Goal: Task Accomplishment & Management: Manage account settings

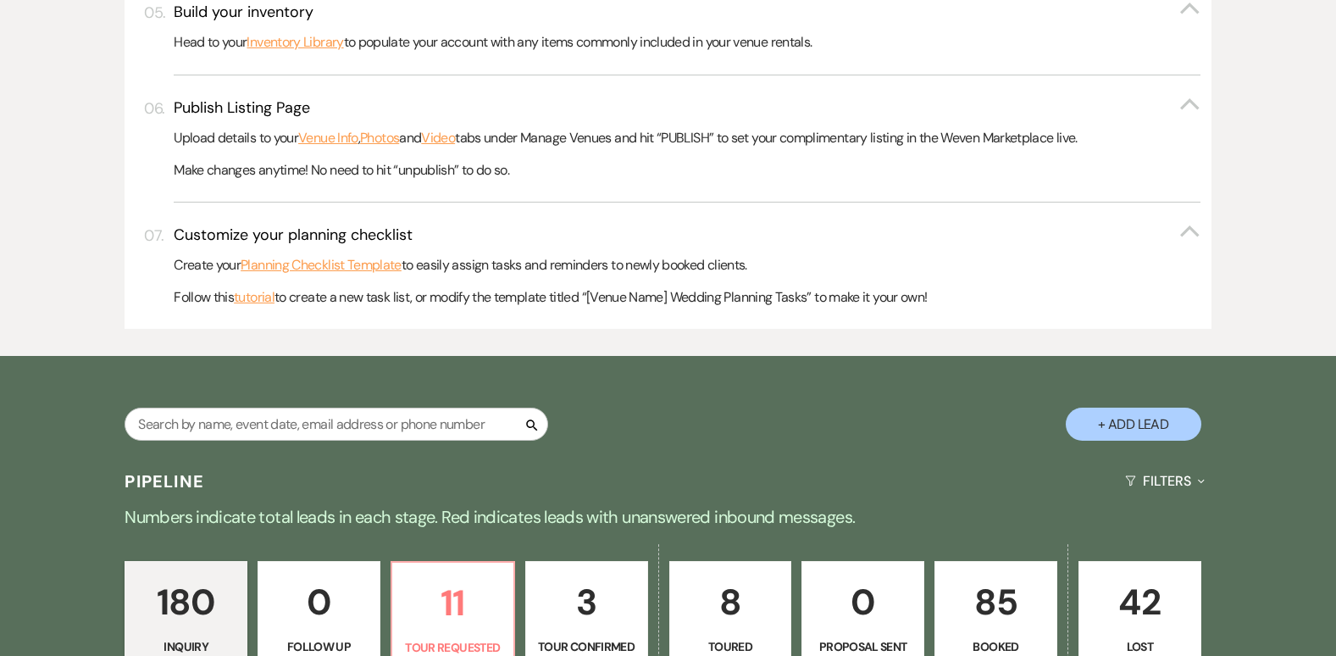
scroll to position [779, 0]
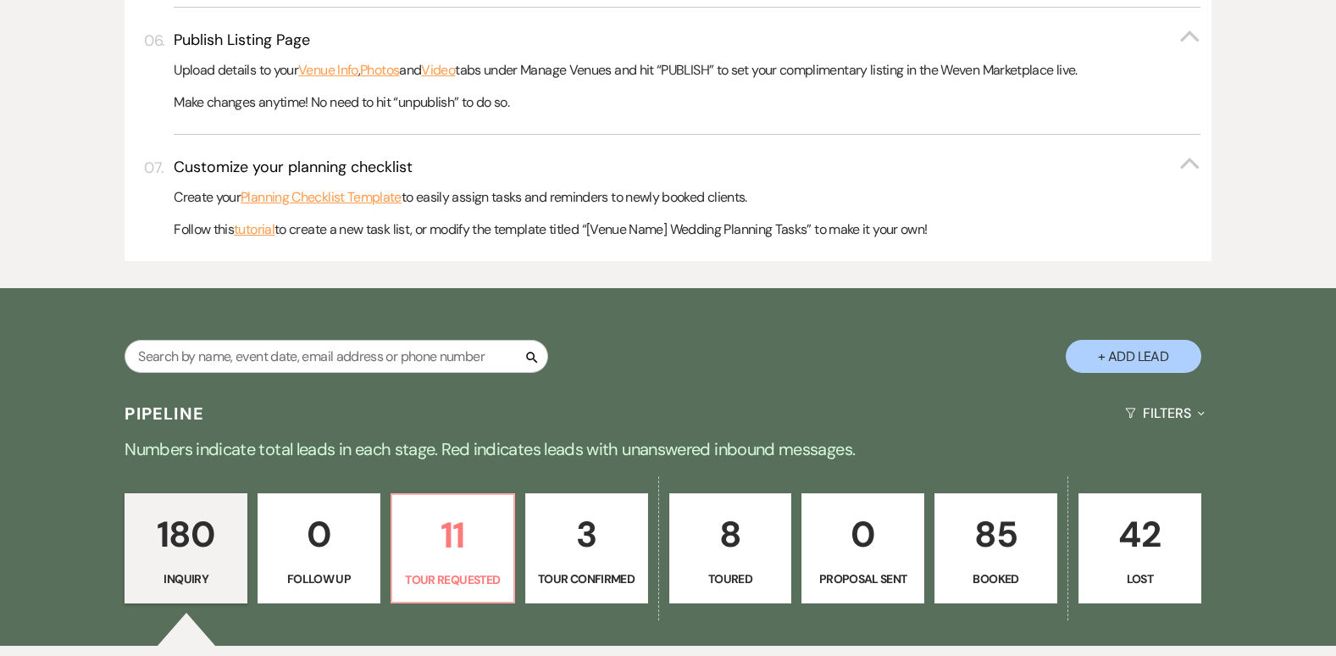
click at [989, 526] on p "85" at bounding box center [995, 534] width 101 height 57
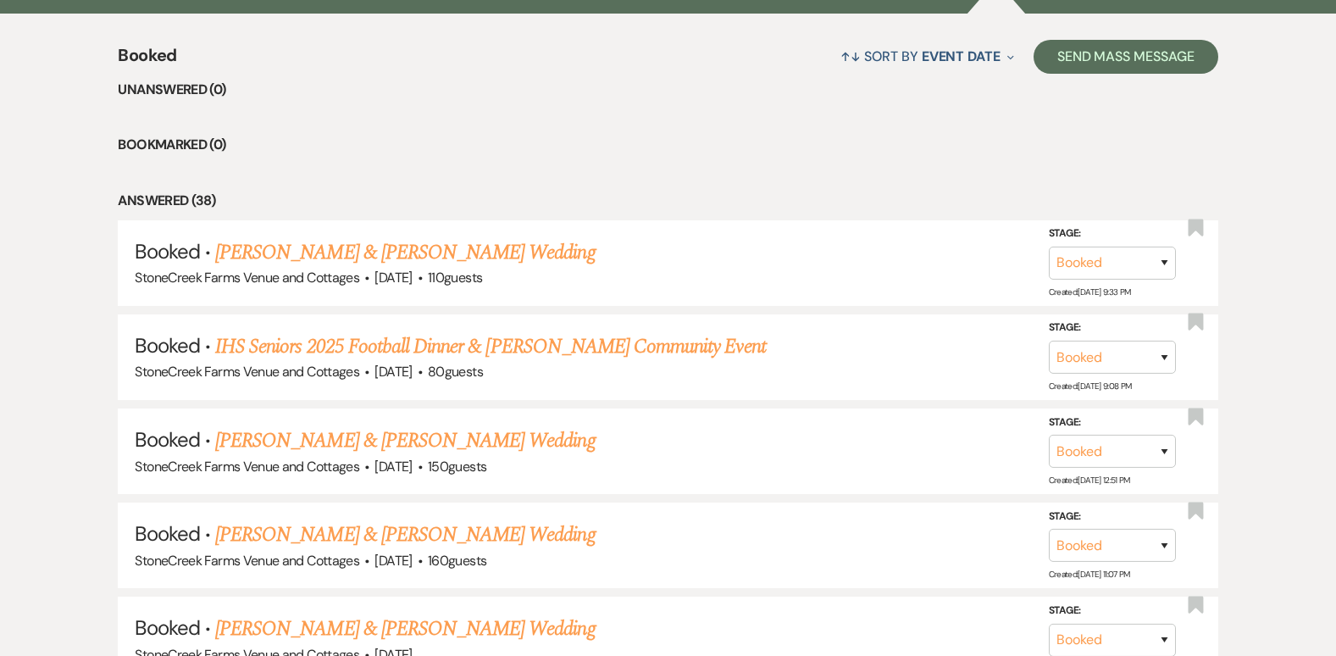
scroll to position [1558, 0]
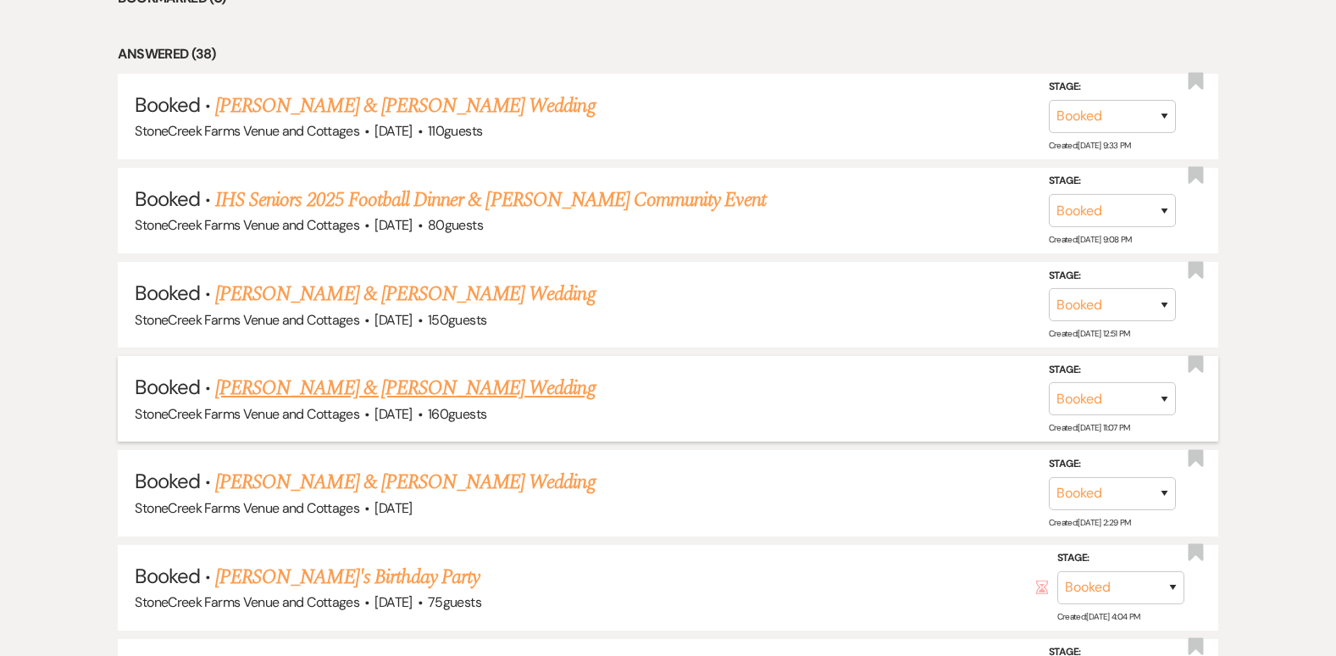
click at [424, 397] on link "[PERSON_NAME] & [PERSON_NAME] Wedding" at bounding box center [404, 388] width 379 height 30
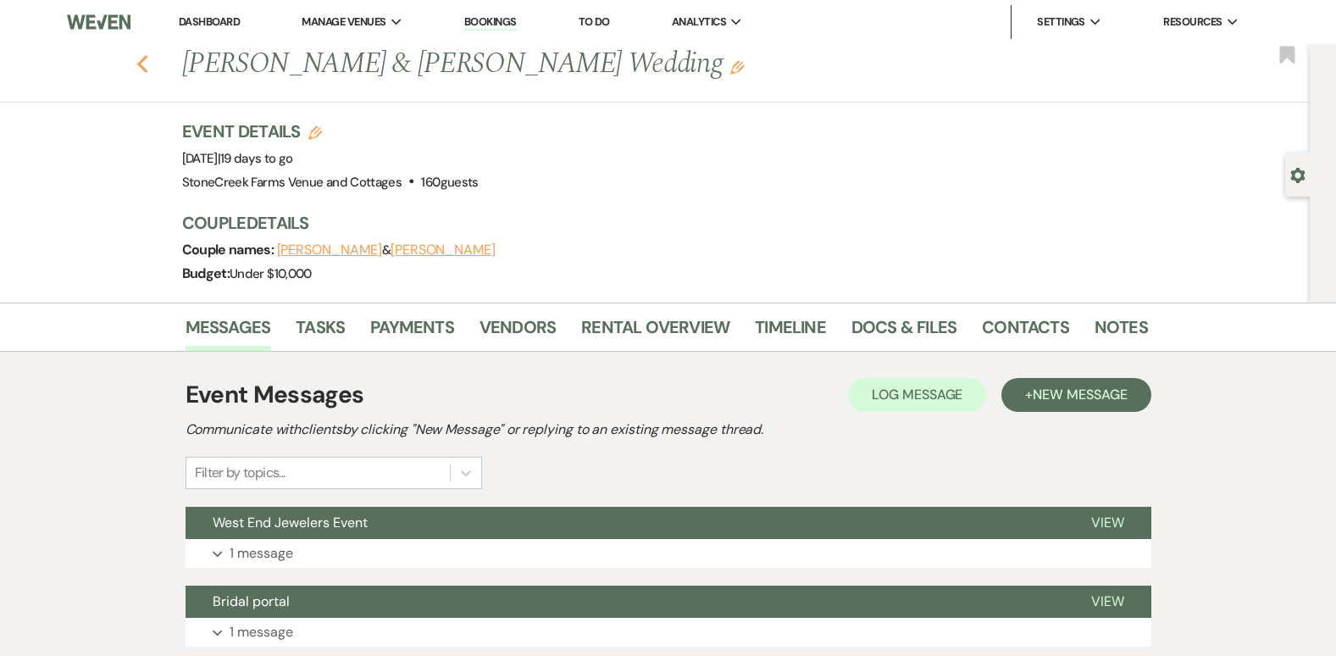
click at [147, 69] on use "button" at bounding box center [141, 64] width 11 height 19
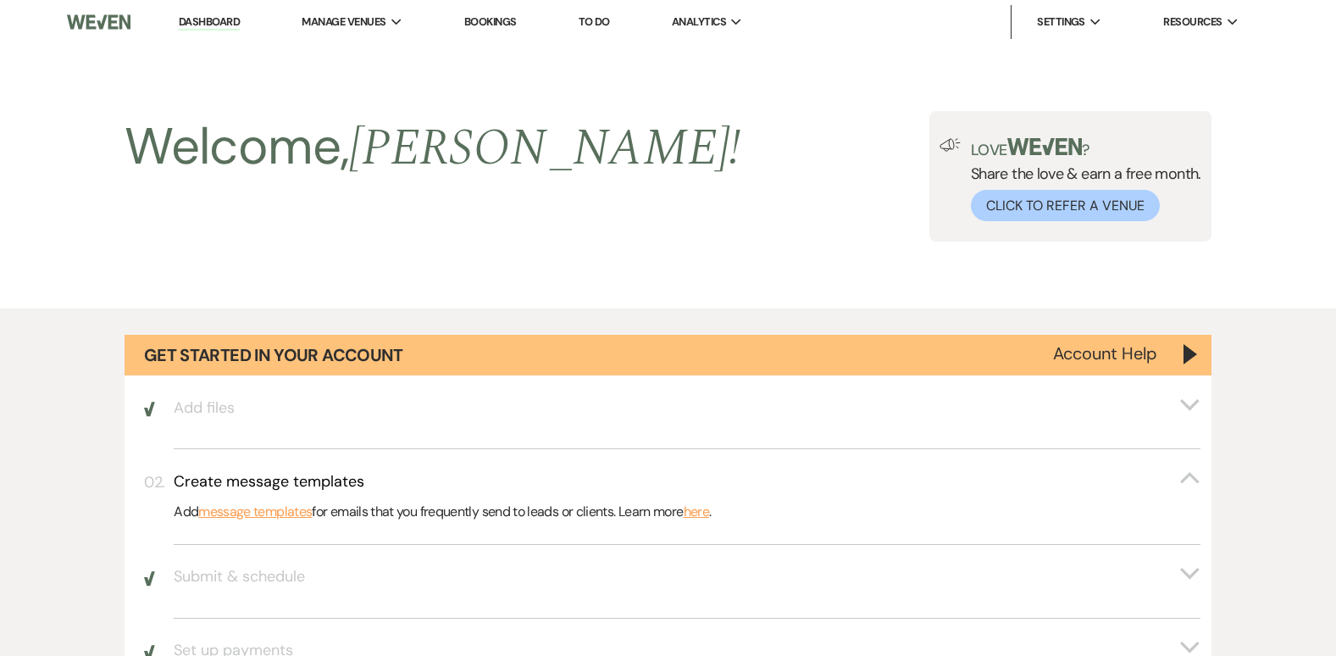
scroll to position [1558, 0]
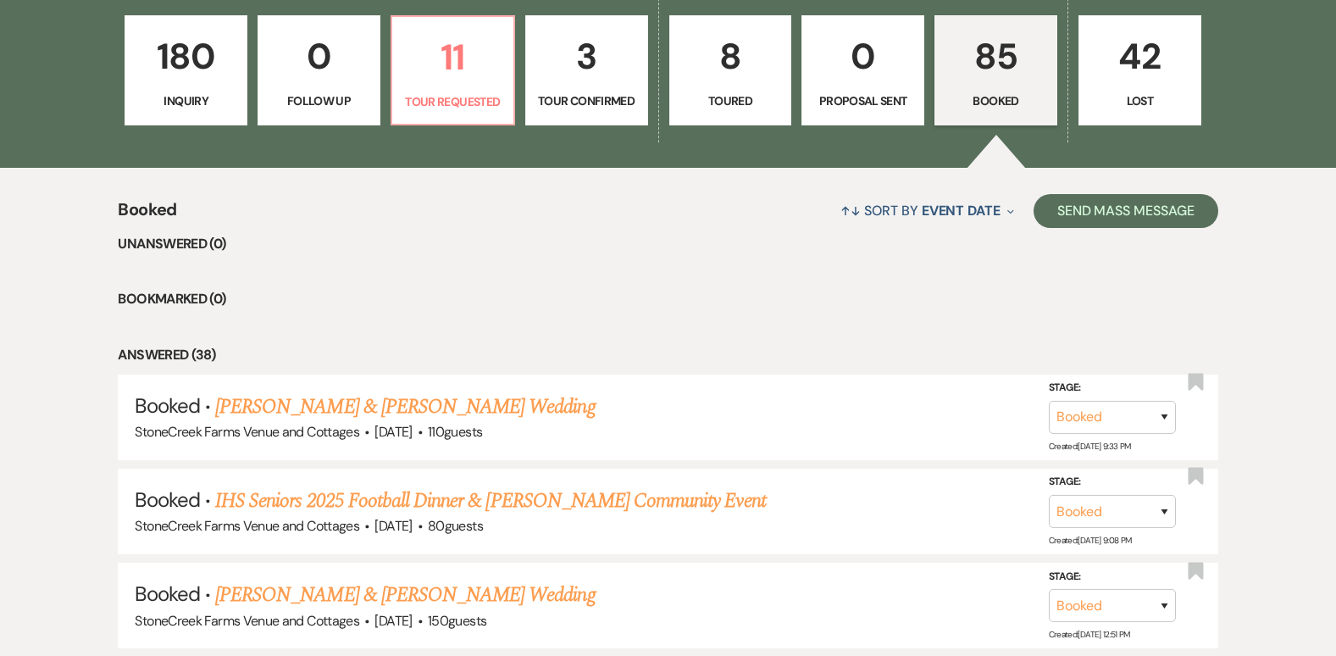
scroll to position [1269, 0]
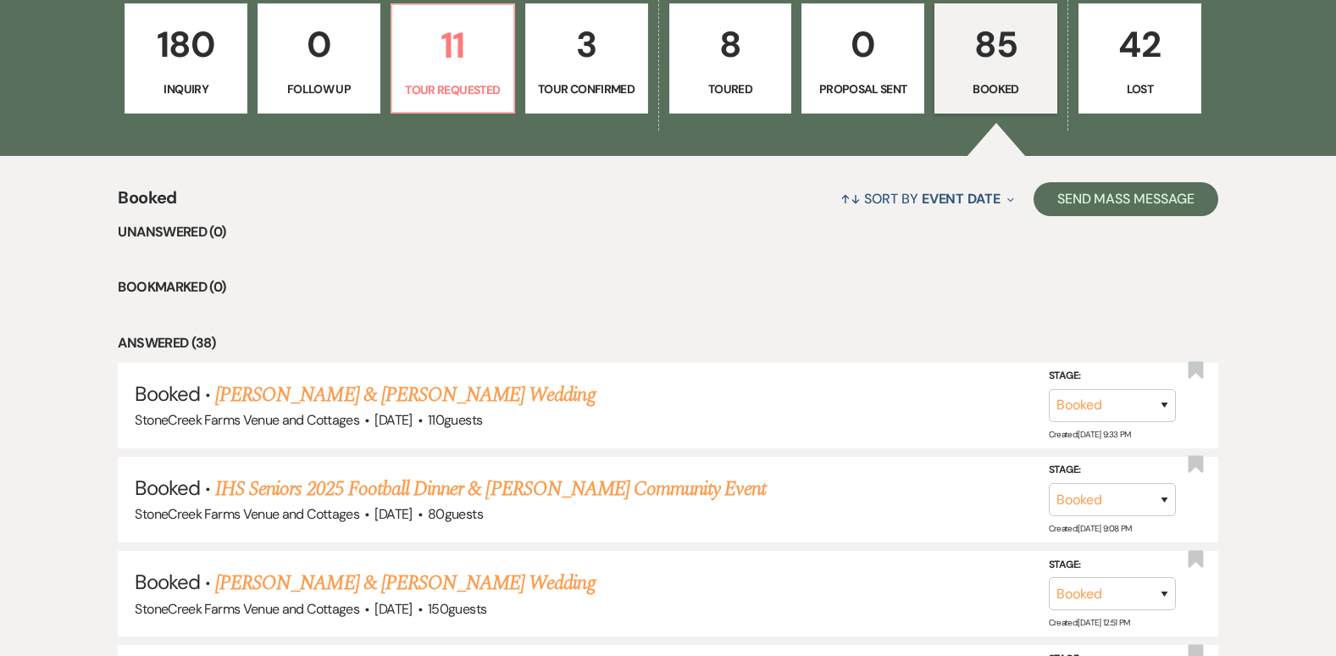
click at [592, 40] on p "3" at bounding box center [586, 44] width 101 height 57
select select "4"
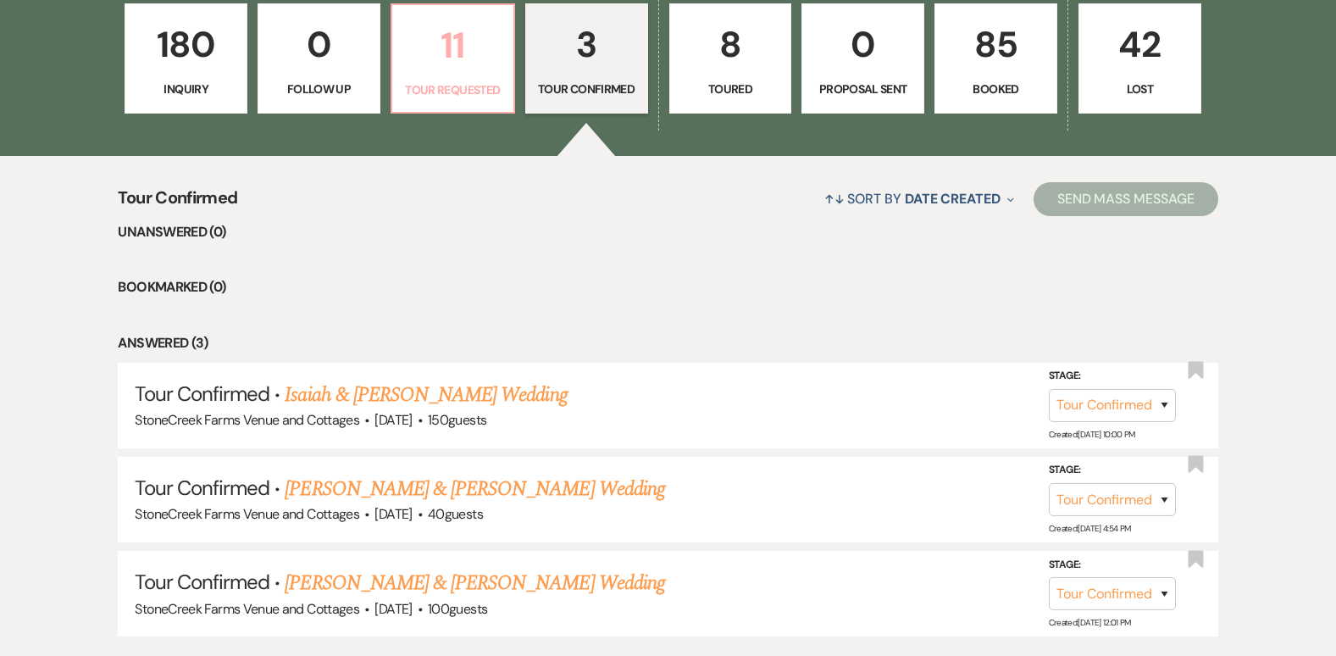
click at [474, 57] on p "11" at bounding box center [452, 45] width 101 height 57
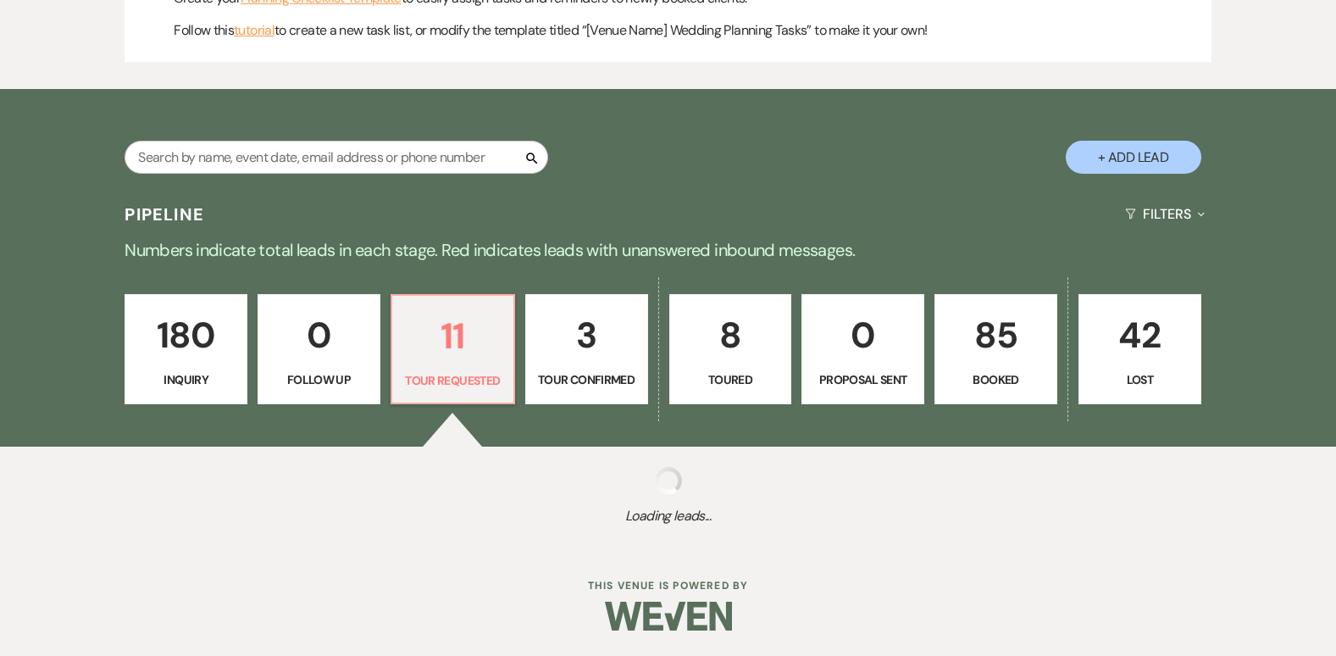
scroll to position [1269, 0]
select select "2"
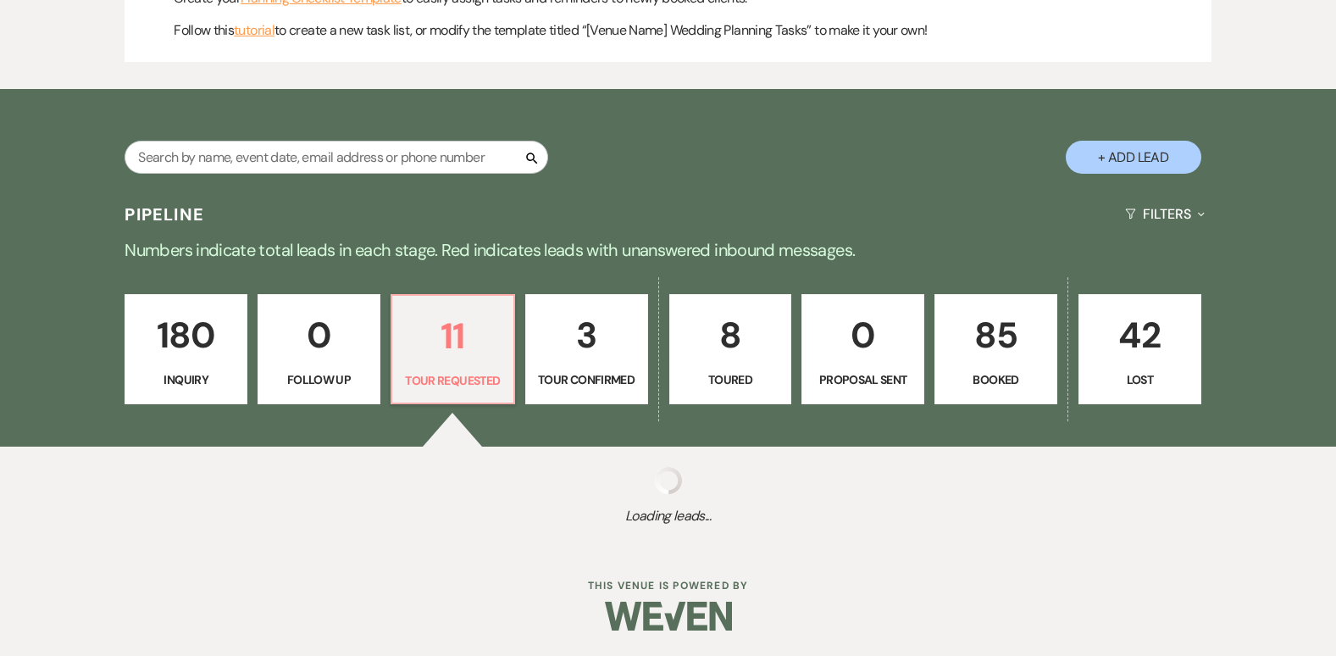
select select "2"
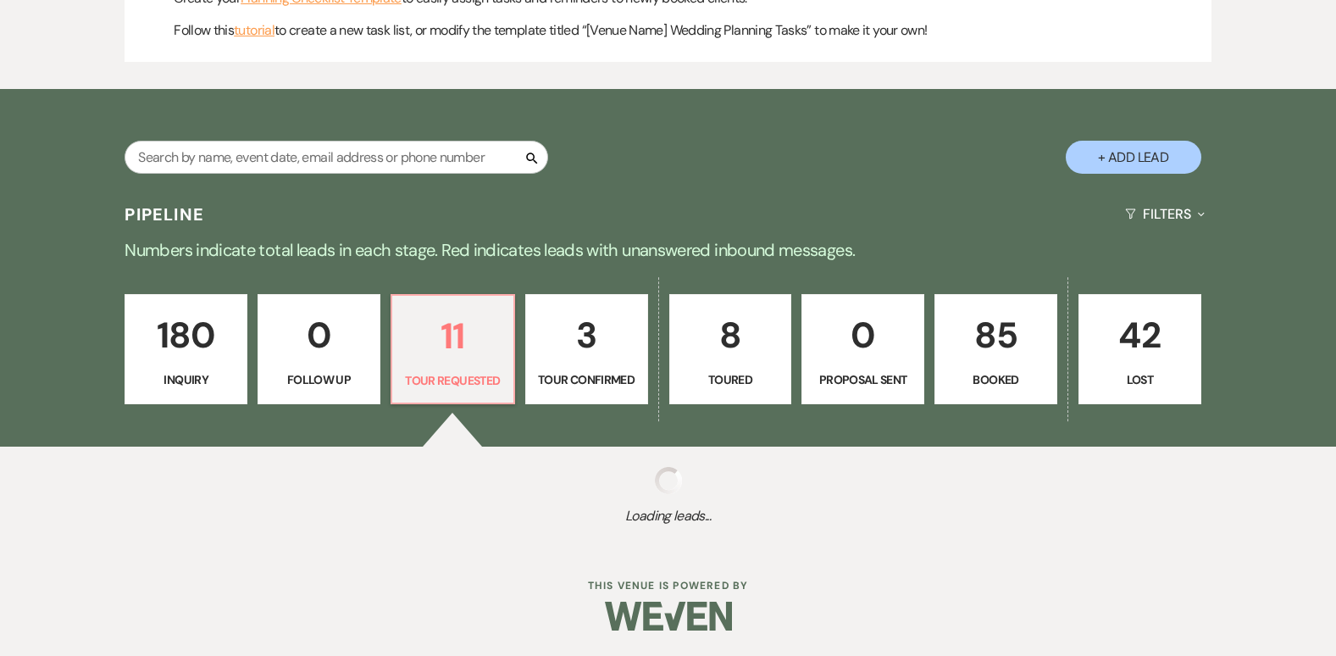
select select "2"
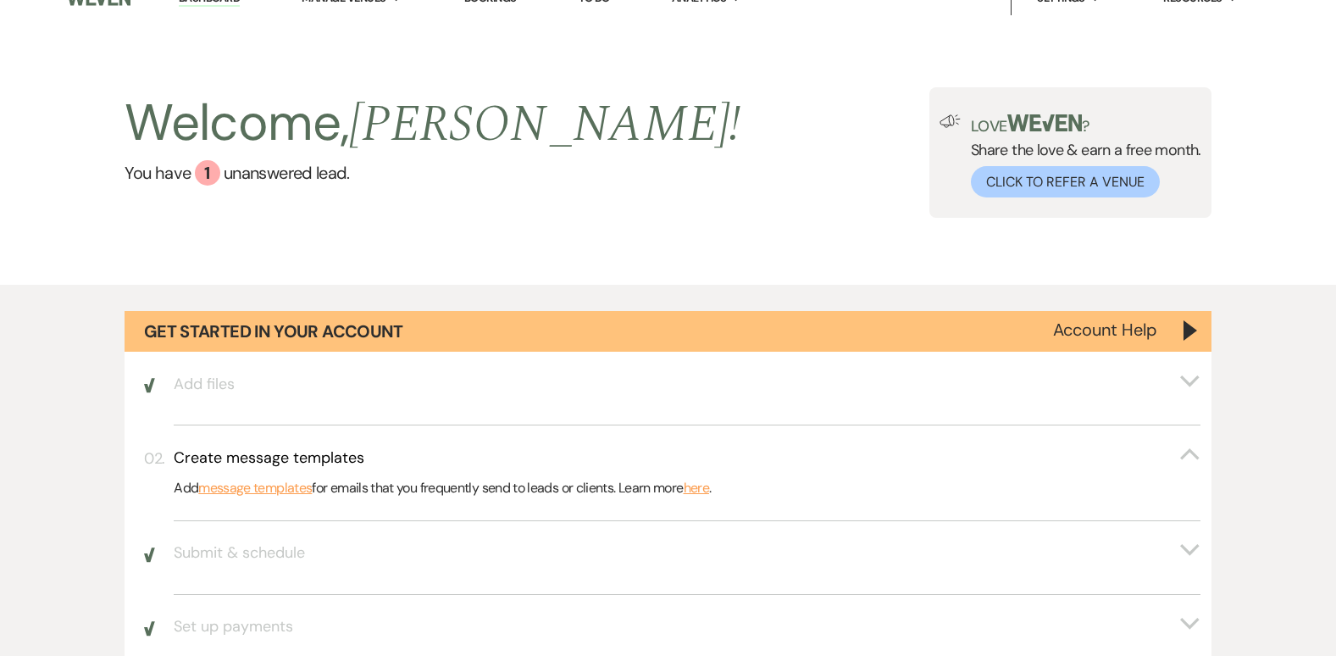
scroll to position [34, 0]
